Goal: Use online tool/utility: Utilize a website feature to perform a specific function

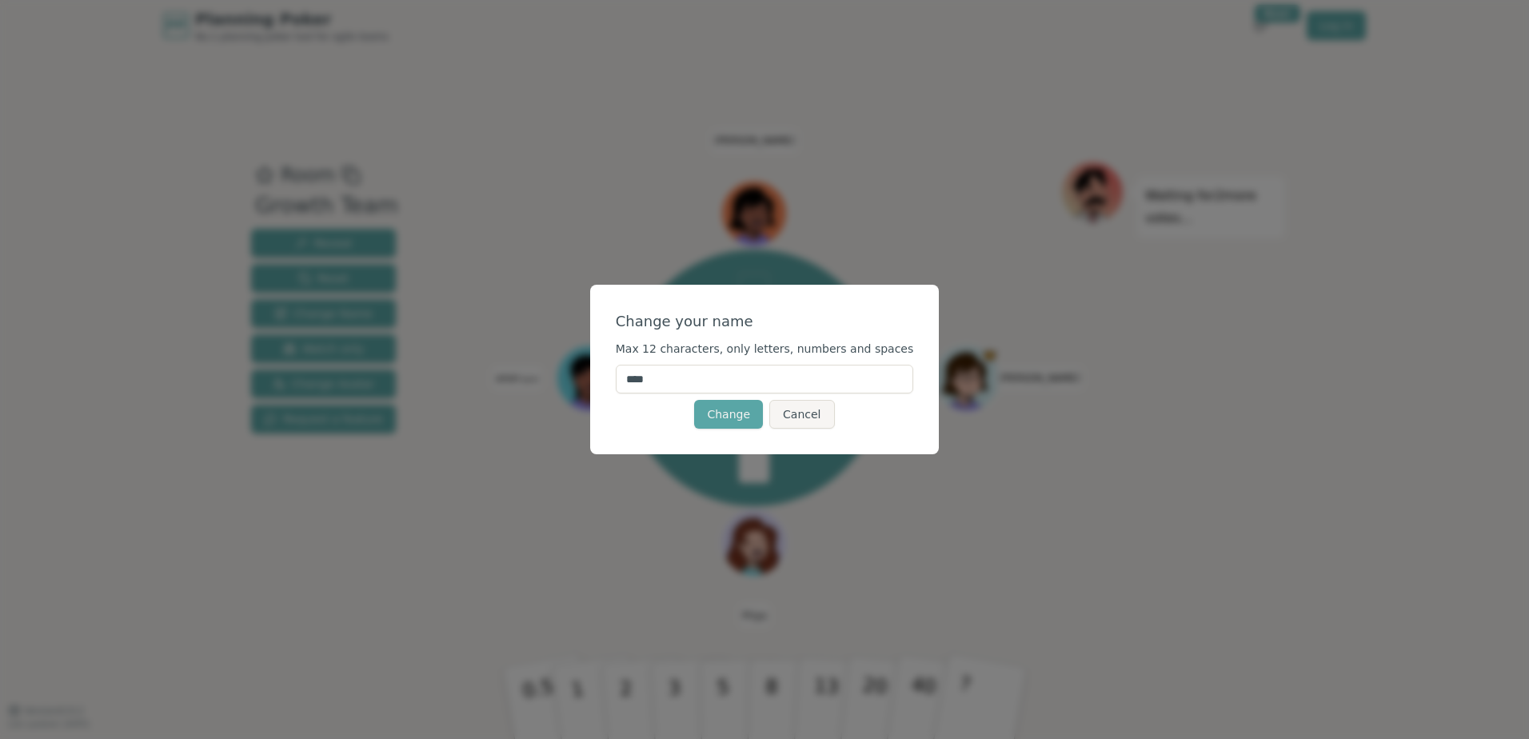
drag, startPoint x: 680, startPoint y: 383, endPoint x: 638, endPoint y: 375, distance: 42.3
click at [638, 375] on input "****" at bounding box center [765, 379] width 298 height 29
type input "*"
type input "******"
click at [639, 422] on div "Change Cancel" at bounding box center [765, 414] width 298 height 29
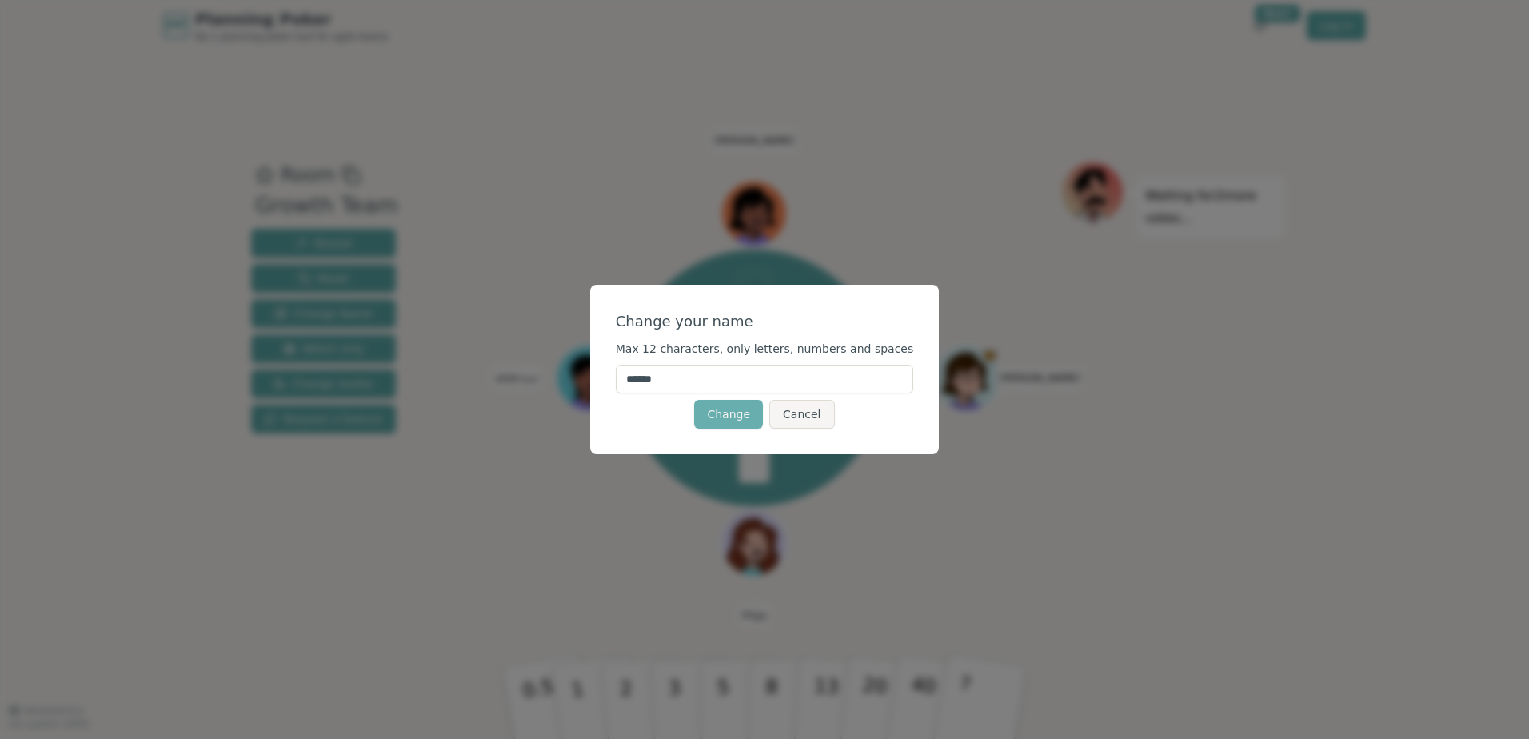
click at [712, 413] on button "Change" at bounding box center [728, 414] width 69 height 29
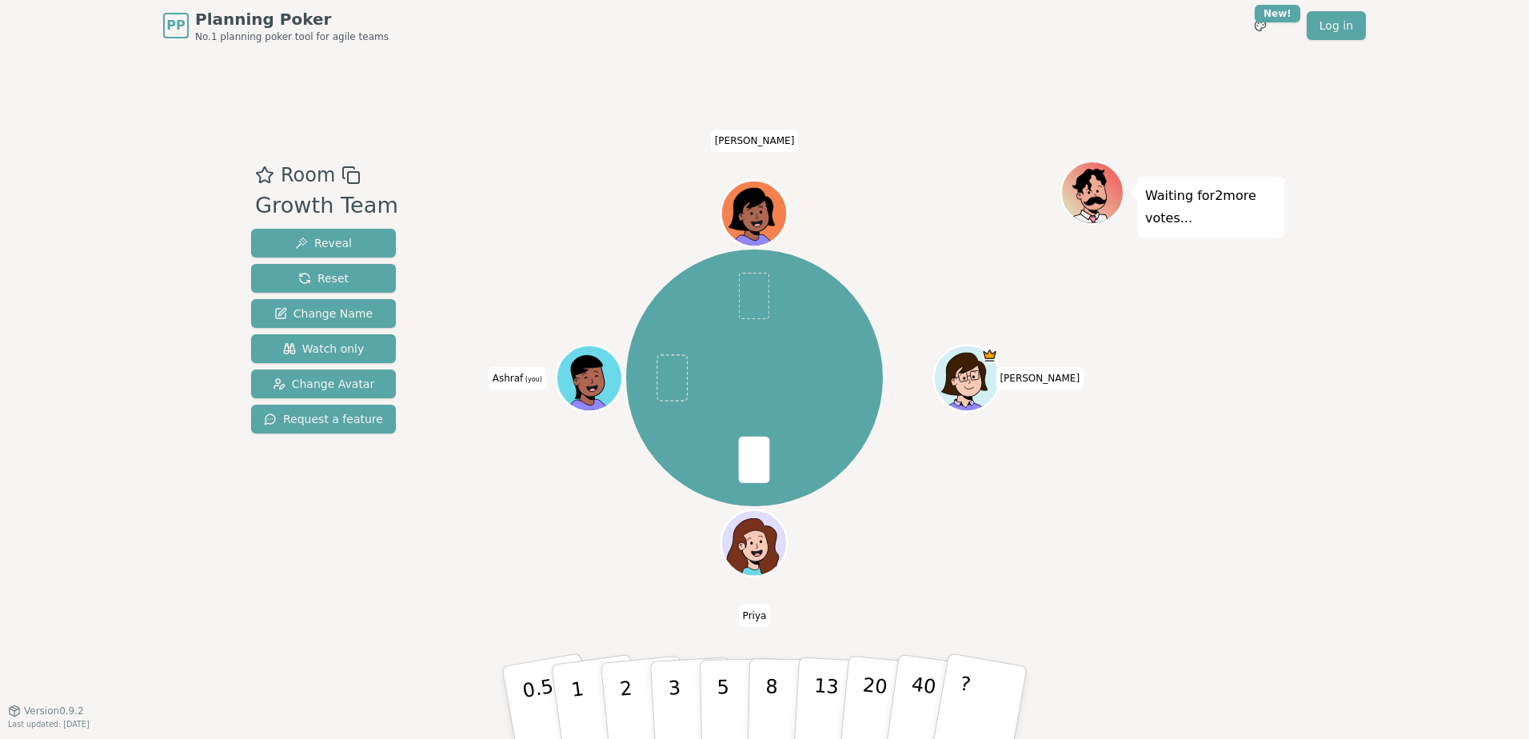
click at [597, 379] on icon at bounding box center [592, 377] width 64 height 8
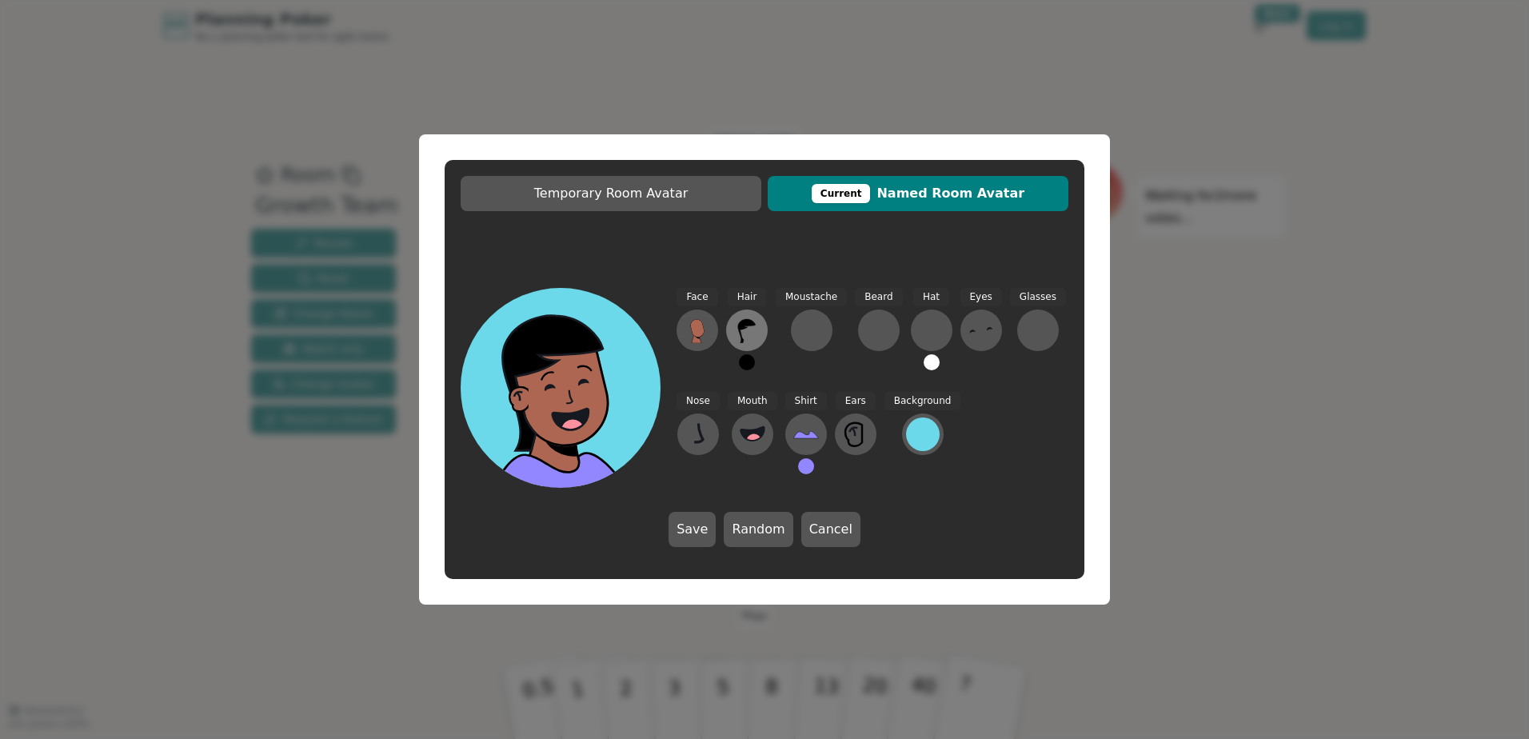
click at [756, 323] on icon at bounding box center [747, 330] width 26 height 26
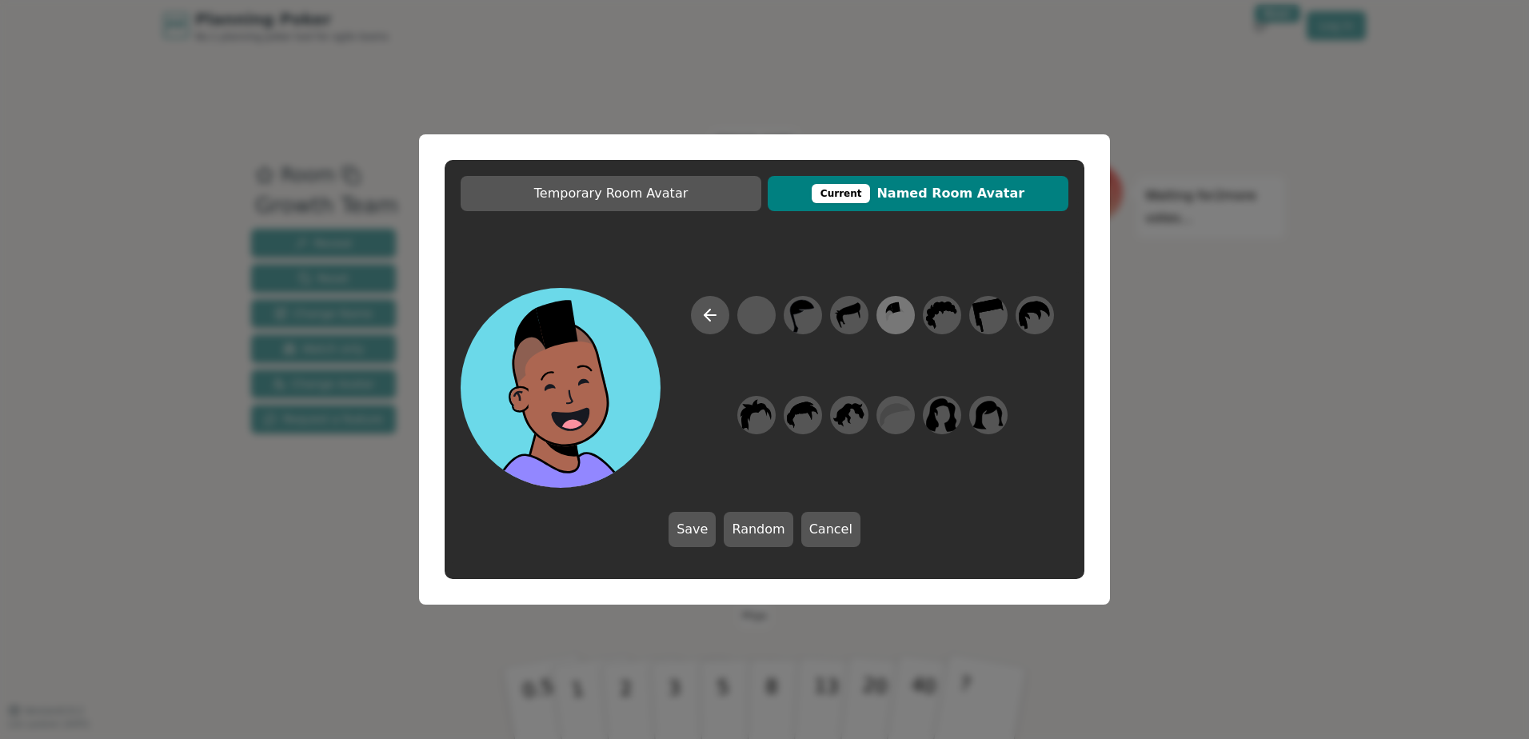
click at [896, 309] on icon at bounding box center [896, 306] width 10 height 11
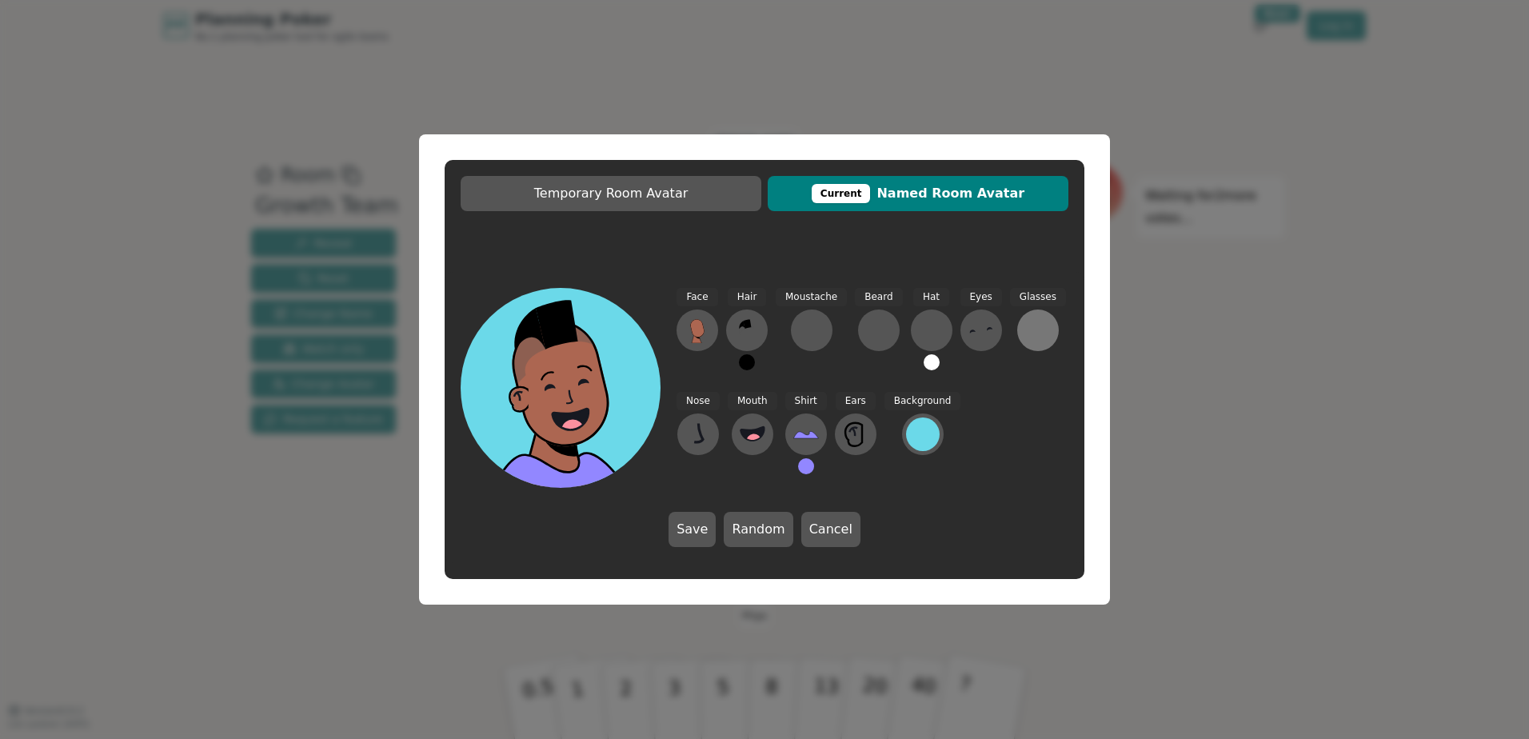
click at [1017, 328] on button at bounding box center [1038, 330] width 42 height 42
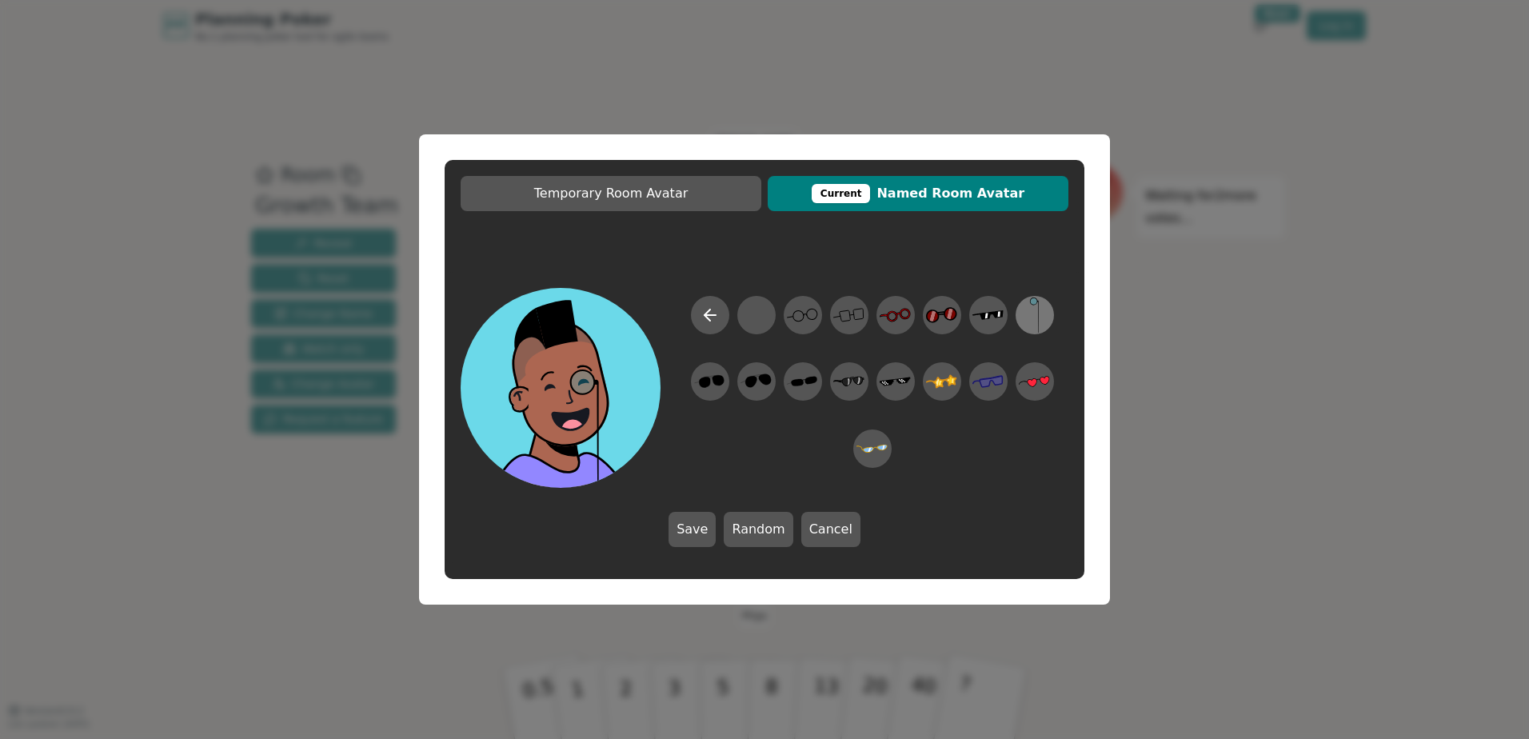
click at [1044, 324] on icon at bounding box center [1034, 315] width 31 height 36
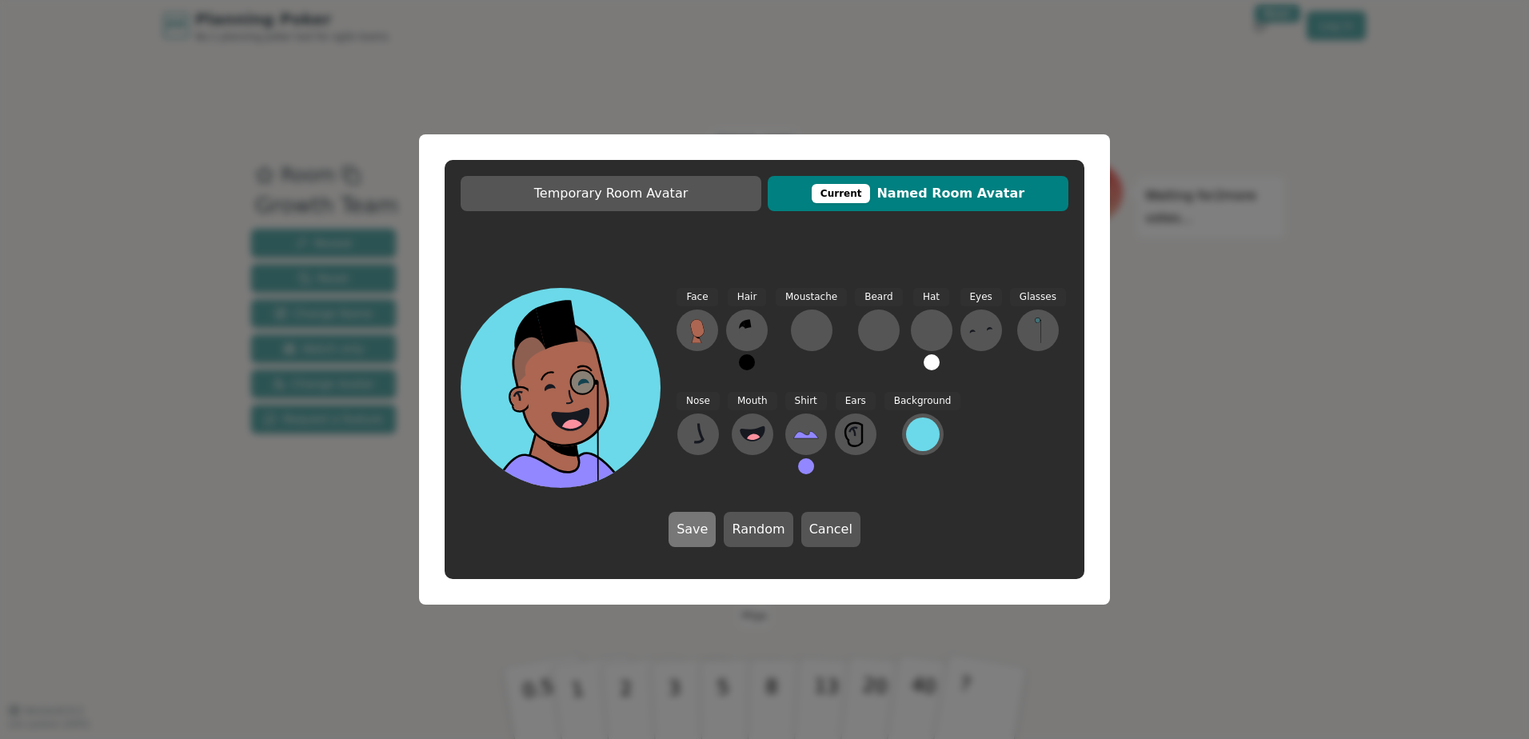
click at [689, 515] on button "Save" at bounding box center [691, 529] width 47 height 35
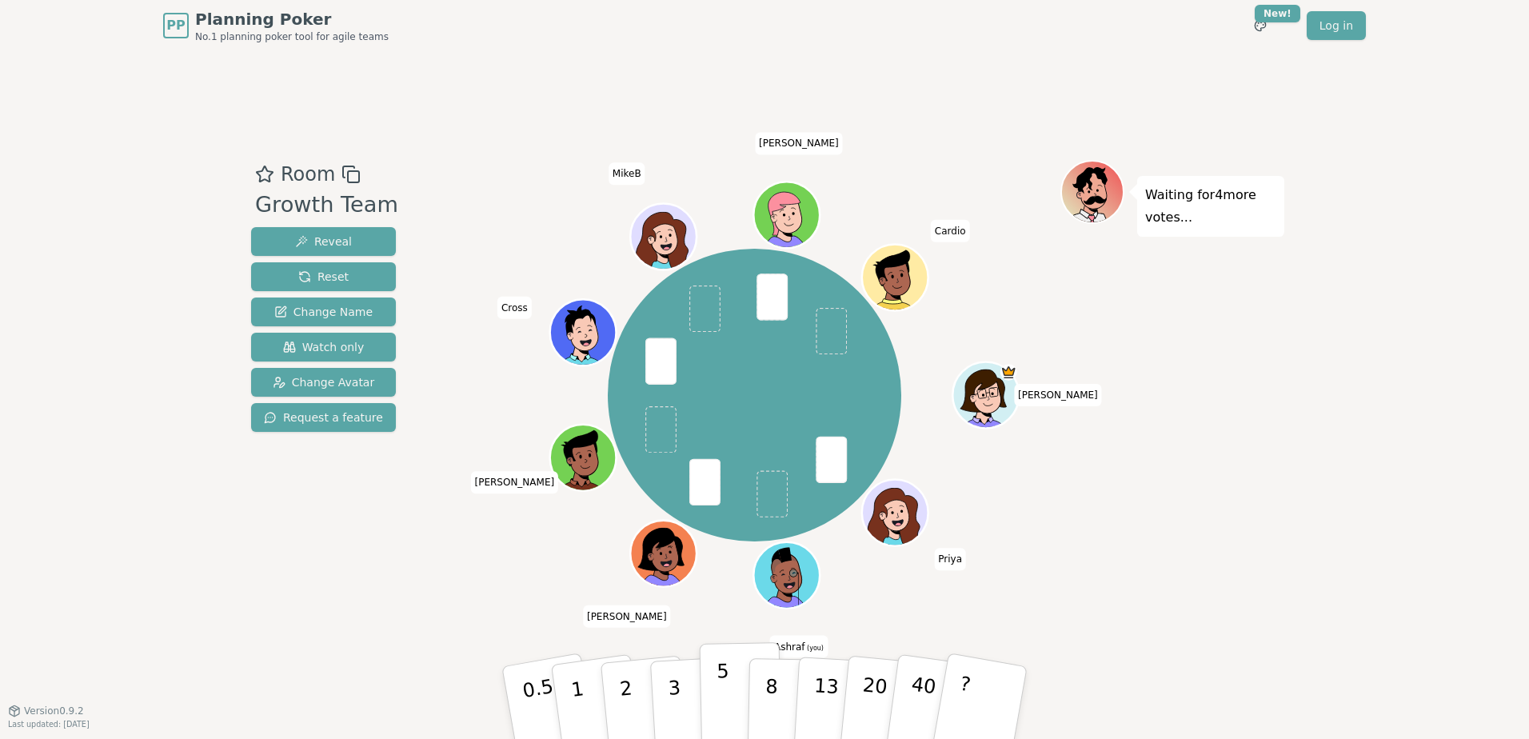
click at [713, 714] on button "5" at bounding box center [741, 703] width 82 height 122
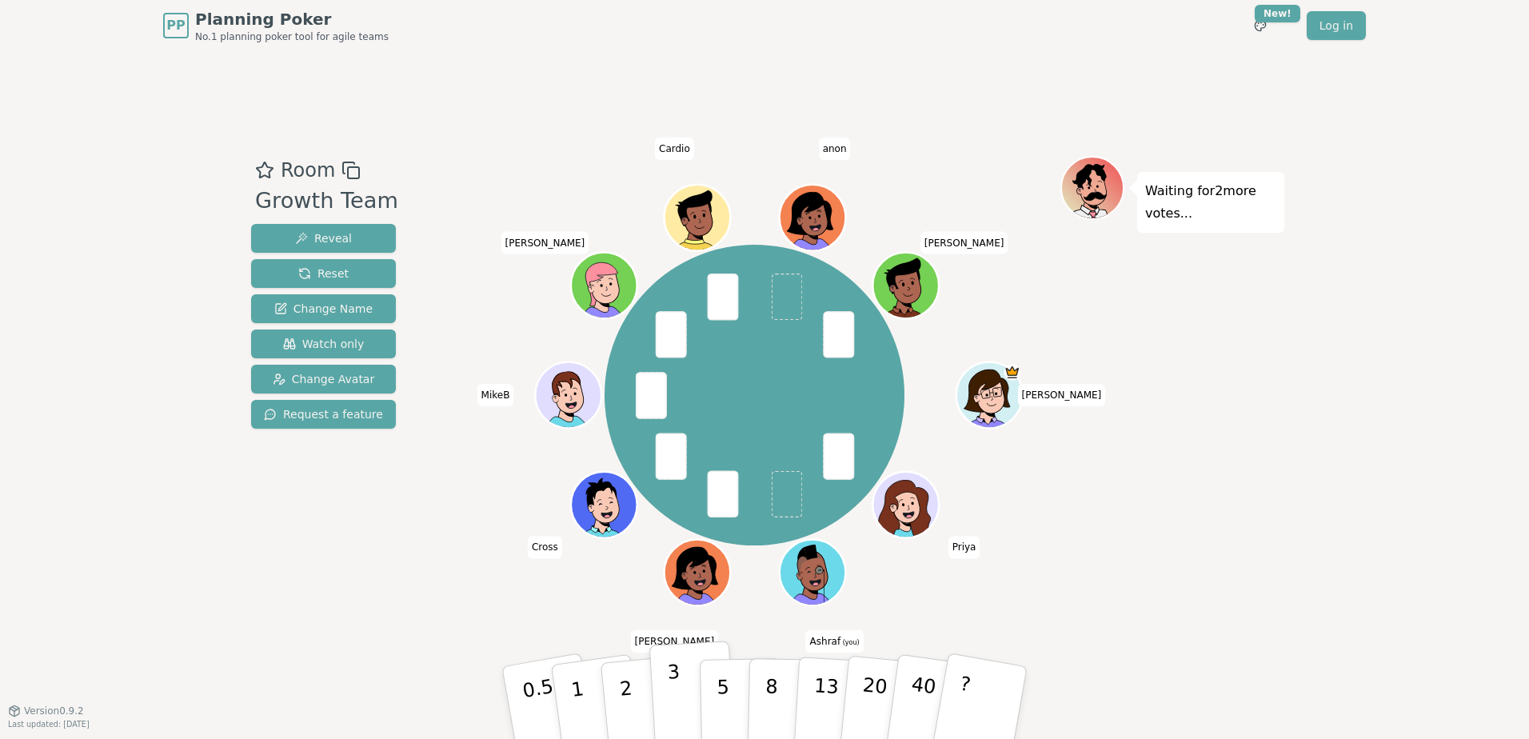
click at [660, 683] on button "3" at bounding box center [692, 702] width 87 height 125
click at [645, 697] on button "2" at bounding box center [644, 703] width 91 height 127
click at [668, 680] on p "3" at bounding box center [676, 703] width 18 height 87
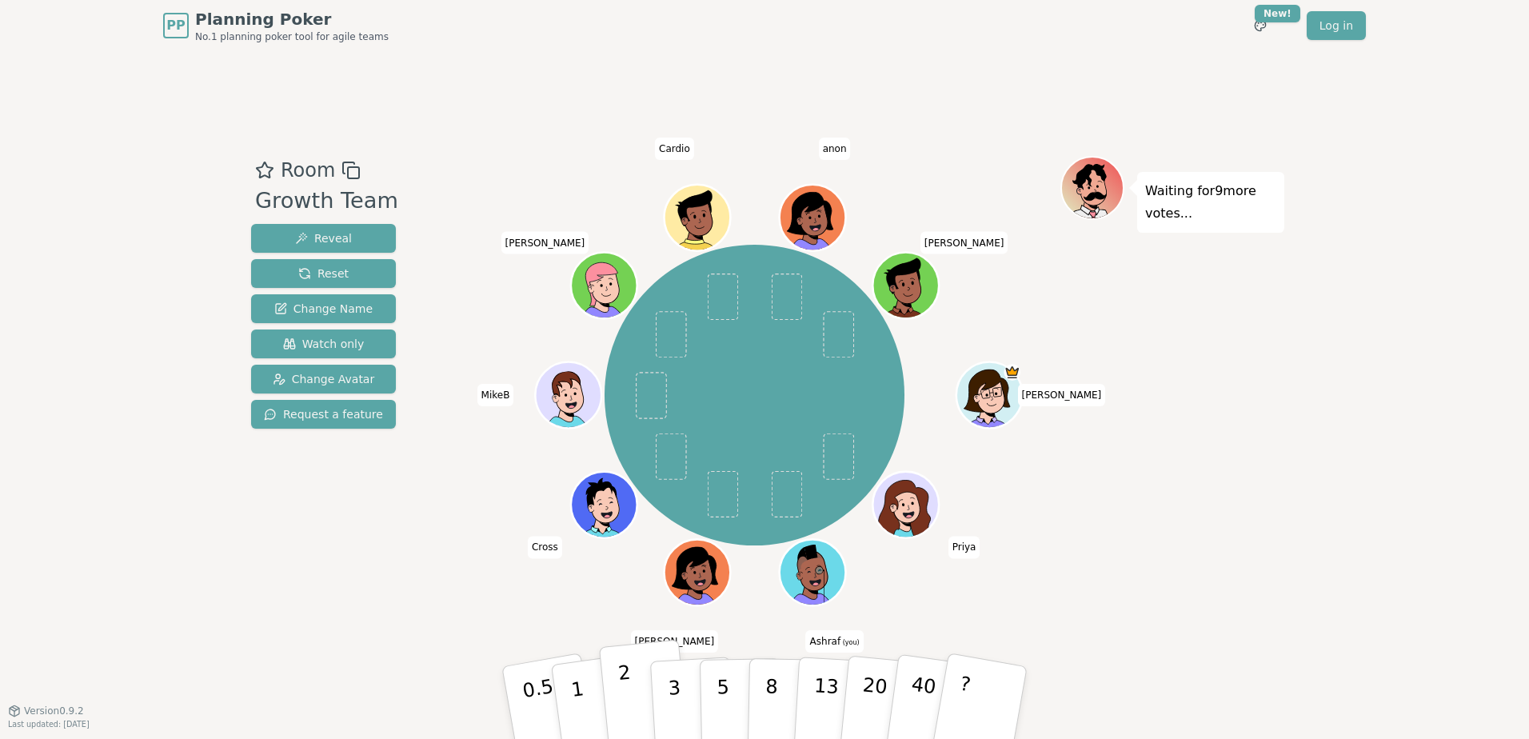
click at [626, 679] on p "2" at bounding box center [627, 704] width 21 height 87
click at [630, 696] on p "2" at bounding box center [627, 704] width 21 height 87
